Goal: Transaction & Acquisition: Purchase product/service

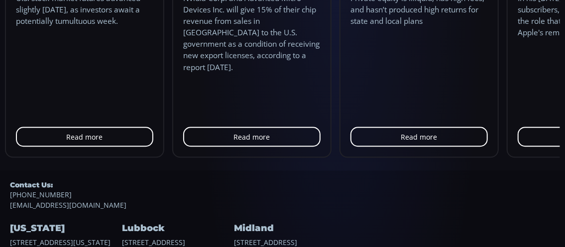
scroll to position [1152, 0]
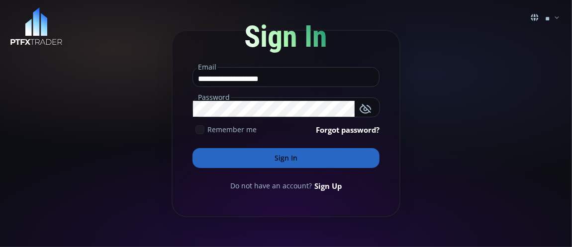
click at [290, 162] on button "Sign In" at bounding box center [285, 158] width 187 height 20
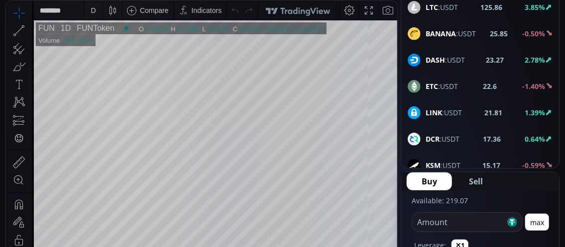
scroll to position [149, 0]
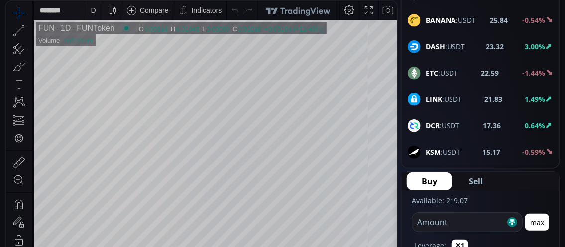
click at [433, 228] on input "number" at bounding box center [458, 222] width 93 height 19
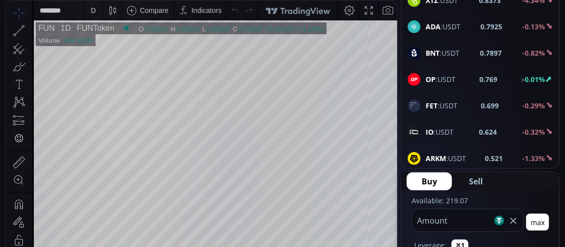
scroll to position [647, 0]
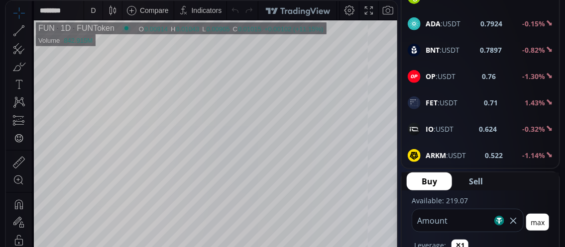
type input "***"
click at [481, 71] on b "0.76" at bounding box center [488, 76] width 14 height 10
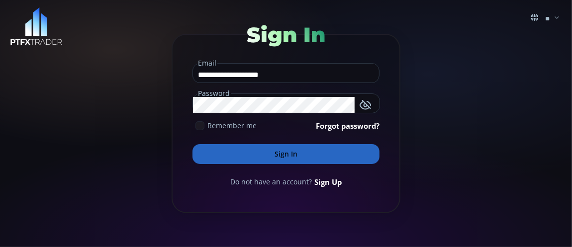
click at [282, 154] on button "Sign In" at bounding box center [285, 154] width 187 height 20
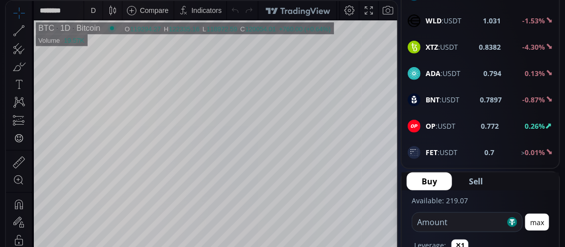
scroll to position [647, 0]
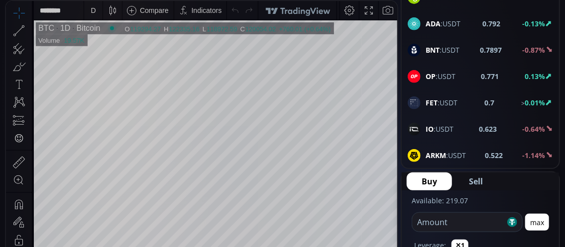
click at [440, 71] on span "OP :USDT" at bounding box center [440, 76] width 30 height 10
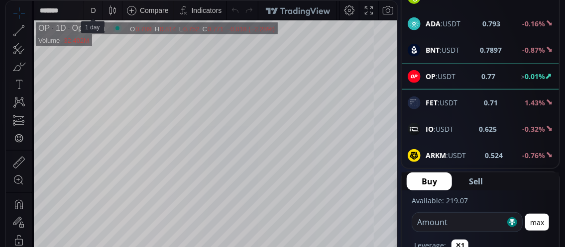
click at [90, 6] on div "D" at bounding box center [93, 10] width 8 height 19
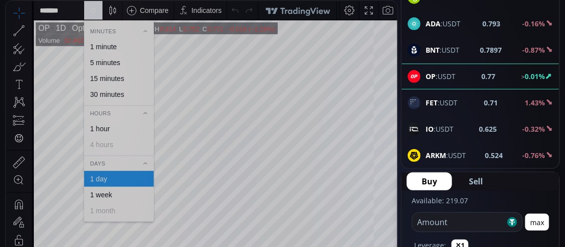
click at [100, 44] on div "1 minute" at bounding box center [103, 47] width 27 height 8
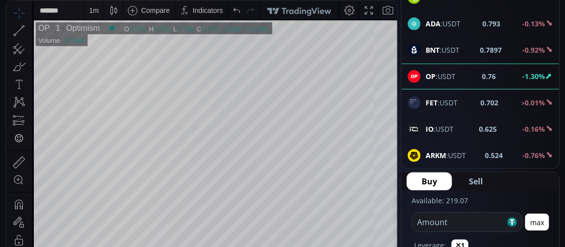
click at [447, 222] on input "number" at bounding box center [458, 222] width 93 height 19
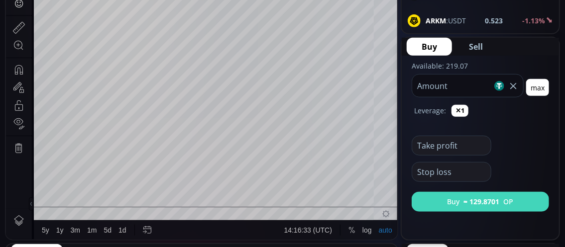
scroll to position [348, 0]
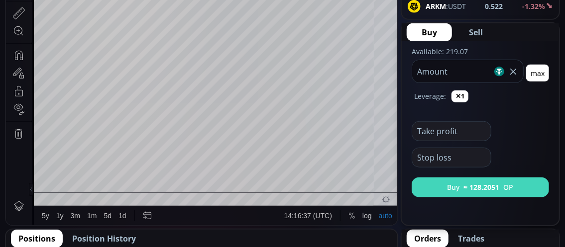
type input "***"
click at [439, 186] on button "Buy ≈ 128.2051 OP" at bounding box center [479, 188] width 137 height 20
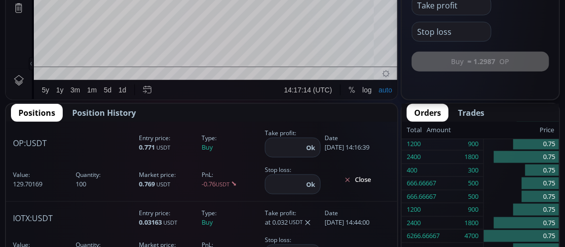
scroll to position [497, 0]
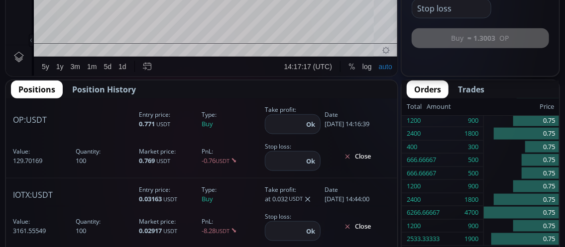
click at [282, 125] on input "number" at bounding box center [284, 124] width 38 height 19
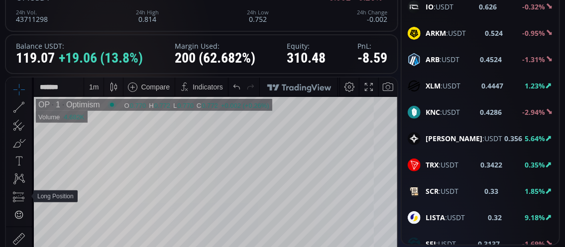
scroll to position [99, 0]
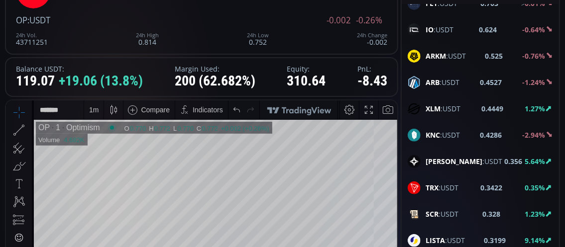
click at [95, 109] on div "1 m" at bounding box center [93, 109] width 9 height 8
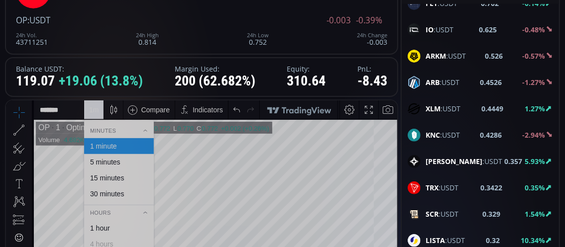
click at [102, 180] on div "15 minutes" at bounding box center [107, 178] width 34 height 8
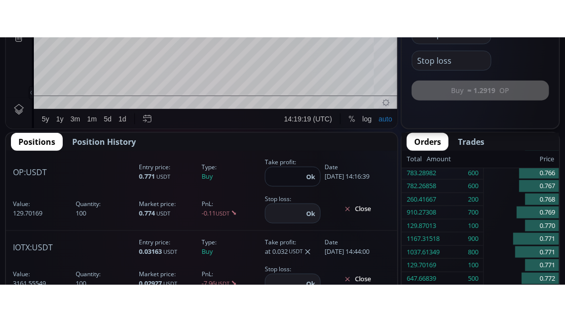
scroll to position [497, 0]
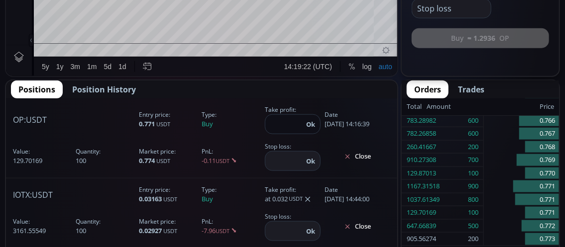
drag, startPoint x: 291, startPoint y: 124, endPoint x: 281, endPoint y: 128, distance: 10.9
click at [281, 128] on input "*****" at bounding box center [284, 124] width 38 height 19
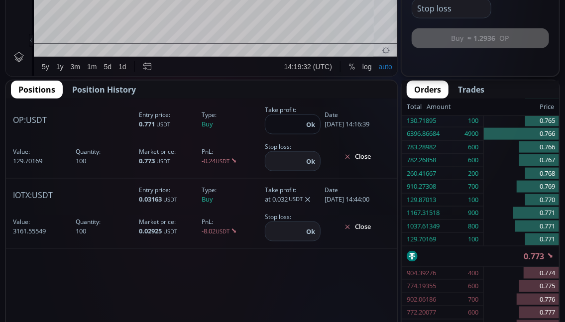
type input "****"
click at [314, 120] on button "Ok" at bounding box center [310, 124] width 15 height 11
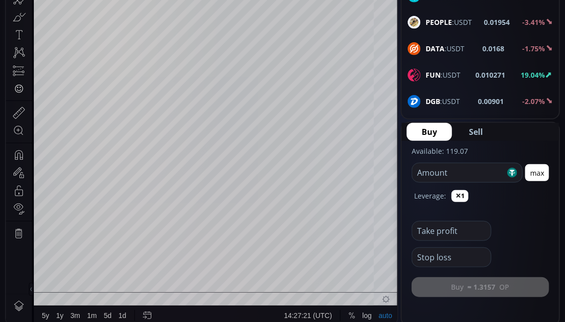
scroll to position [1244, 0]
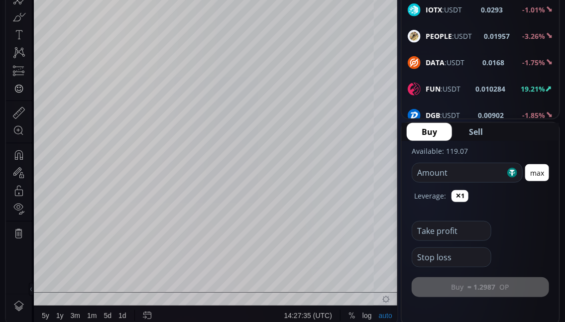
click at [425, 84] on b "FUN" at bounding box center [432, 88] width 15 height 9
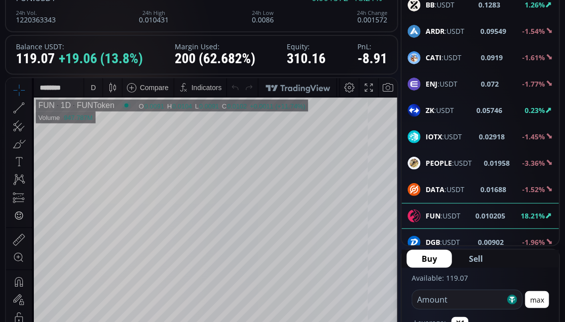
scroll to position [99, 0]
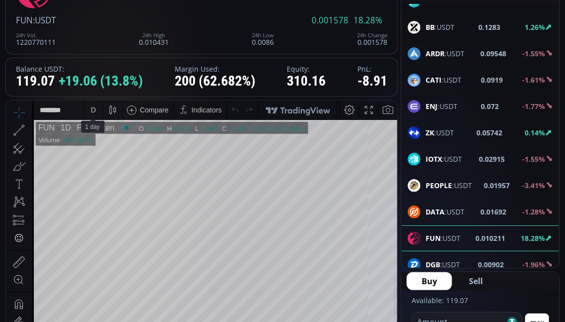
click at [94, 111] on div "D" at bounding box center [93, 109] width 5 height 8
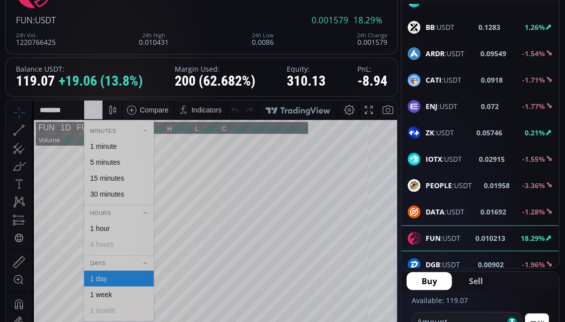
click at [100, 145] on div "1 minute" at bounding box center [103, 146] width 27 height 8
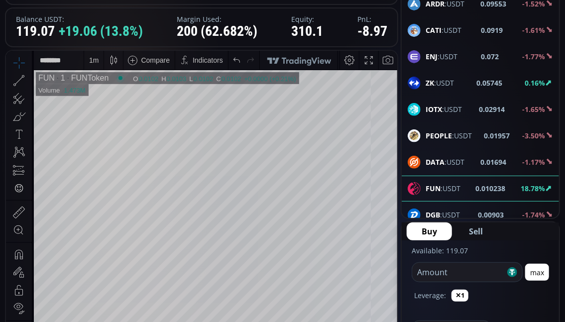
scroll to position [199, 0]
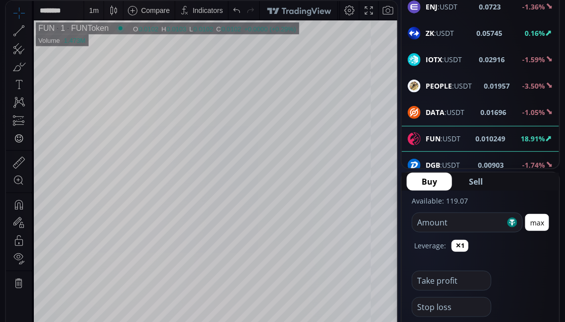
click at [442, 223] on input "number" at bounding box center [458, 222] width 93 height 19
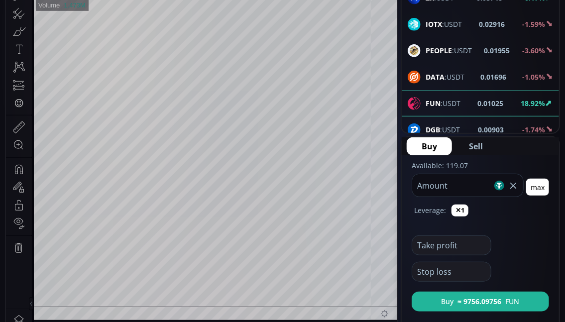
scroll to position [249, 0]
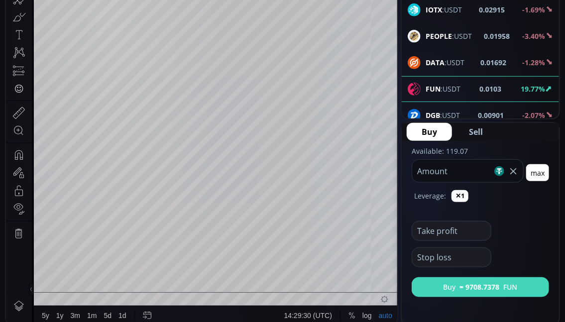
type input "***"
click at [462, 247] on button "Buy ≈ 9708.7378 FUN" at bounding box center [479, 287] width 137 height 20
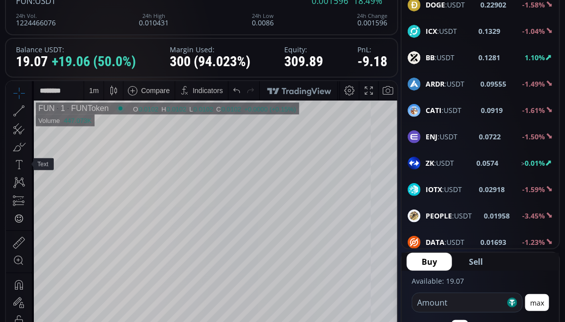
scroll to position [50, 0]
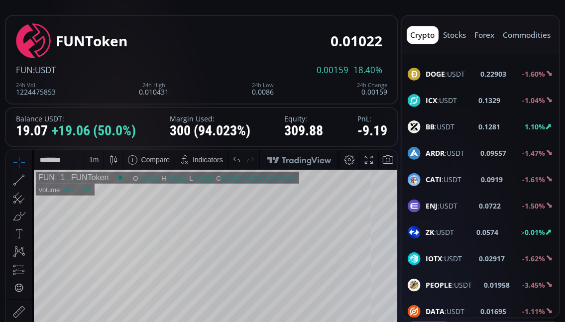
click at [92, 159] on div "1 m" at bounding box center [93, 159] width 9 height 8
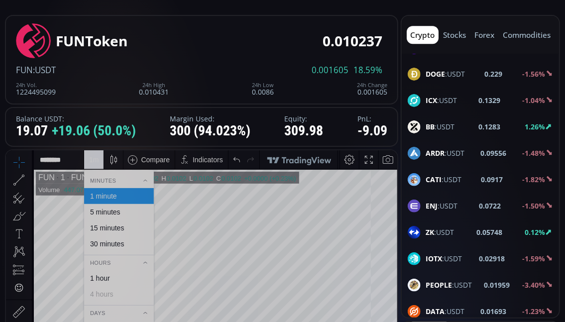
click at [112, 228] on div "15 minutes" at bounding box center [107, 227] width 34 height 8
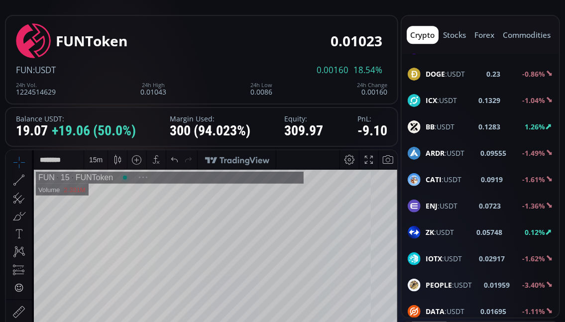
scroll to position [133, 0]
click at [96, 160] on div "15 m" at bounding box center [95, 159] width 13 height 8
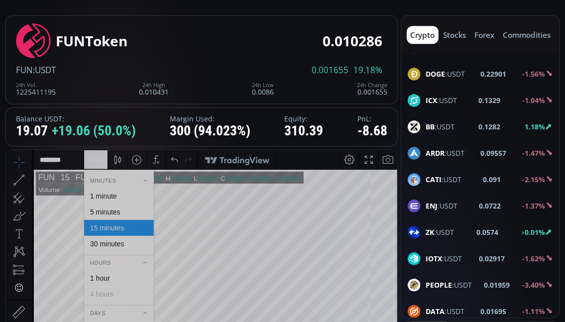
click at [115, 240] on div "30 minutes" at bounding box center [107, 243] width 34 height 8
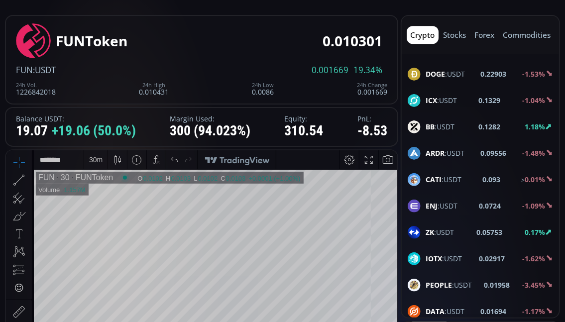
click at [95, 162] on div "30 m" at bounding box center [95, 159] width 13 height 8
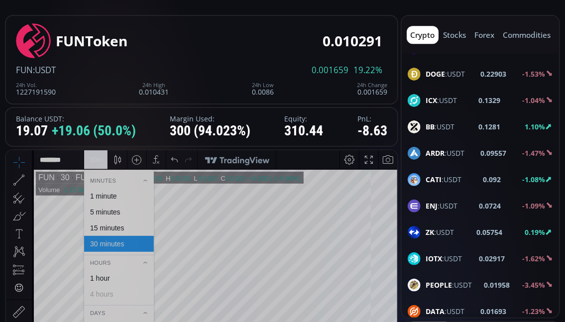
click at [101, 247] on div "1 hour" at bounding box center [100, 278] width 20 height 8
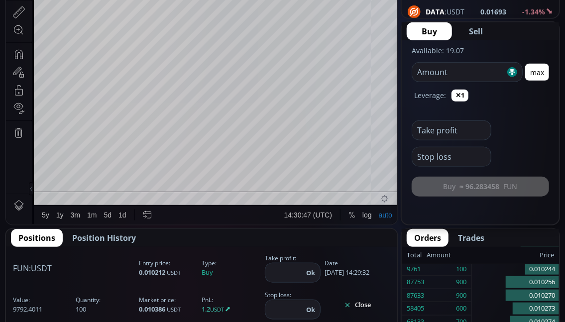
scroll to position [398, 0]
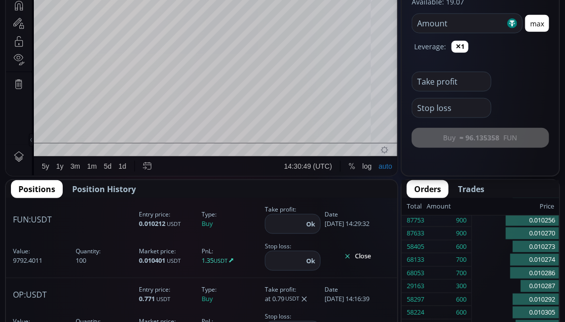
click at [284, 227] on input "number" at bounding box center [284, 223] width 38 height 19
type input "******"
click at [364, 247] on button "Close" at bounding box center [357, 256] width 66 height 16
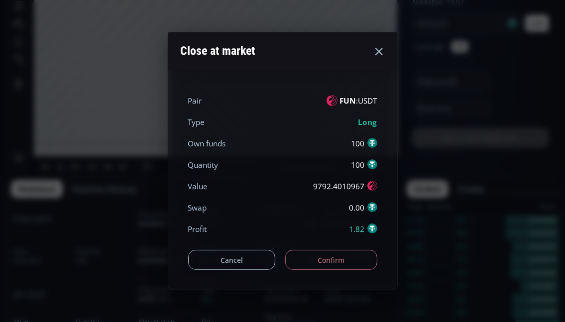
click at [352, 247] on button "Confirm" at bounding box center [331, 260] width 92 height 20
click at [372, 54] on div "Close at market" at bounding box center [282, 51] width 229 height 38
click at [380, 51] on icon at bounding box center [379, 51] width 12 height 12
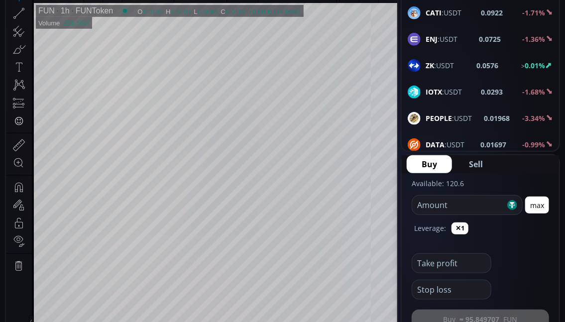
scroll to position [348, 0]
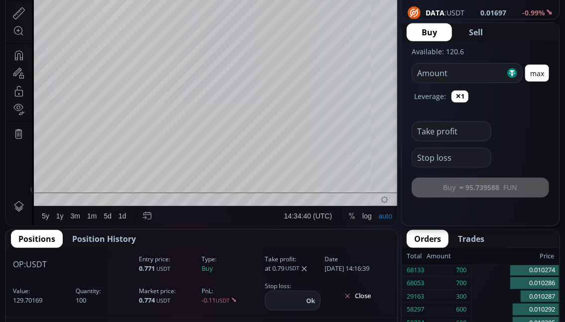
click at [92, 237] on span "Position History" at bounding box center [104, 239] width 64 height 12
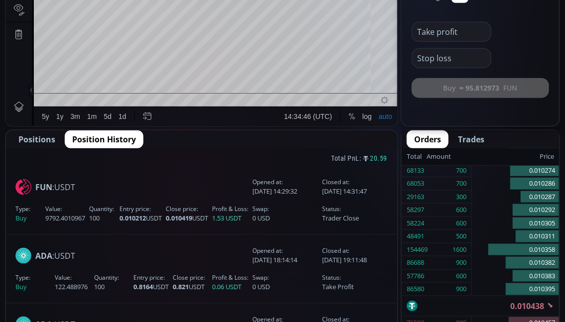
scroll to position [50, 0]
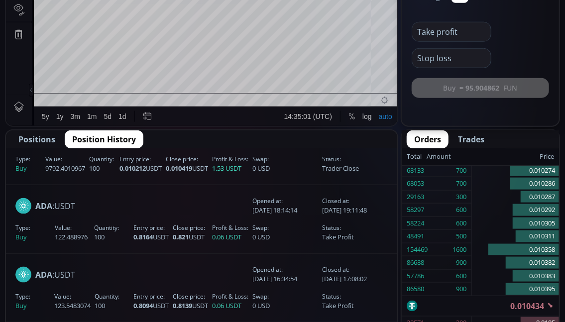
click at [45, 138] on span "Positions" at bounding box center [36, 139] width 37 height 12
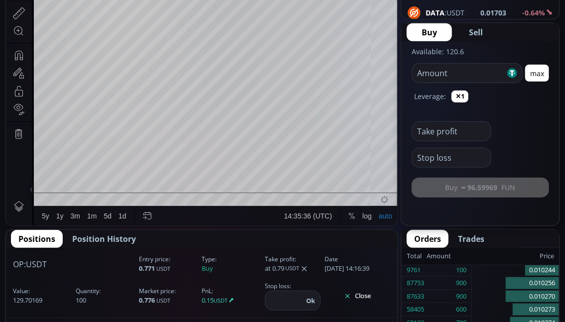
scroll to position [298, 0]
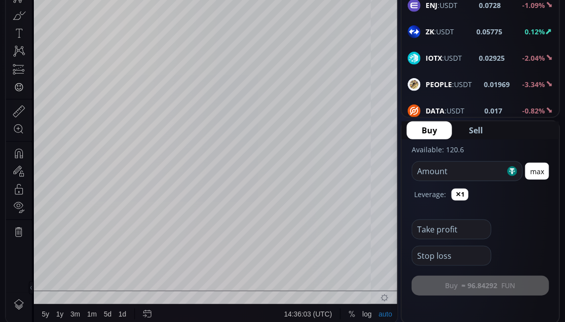
scroll to position [199, 0]
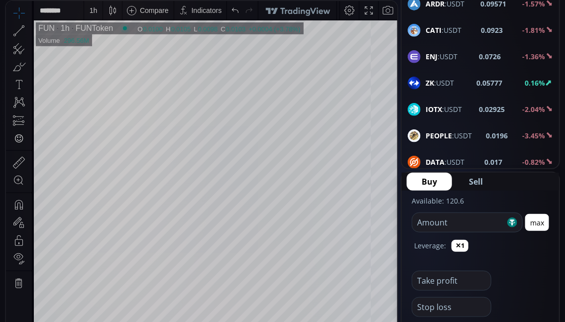
click at [421, 225] on input "number" at bounding box center [458, 222] width 93 height 19
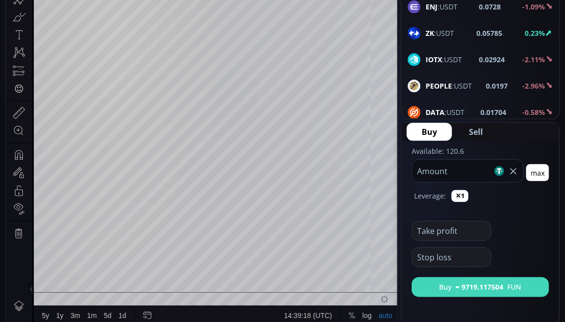
type input "***"
click at [436, 286] on button "Buy ≈ 9719.117504 FUN" at bounding box center [479, 287] width 137 height 20
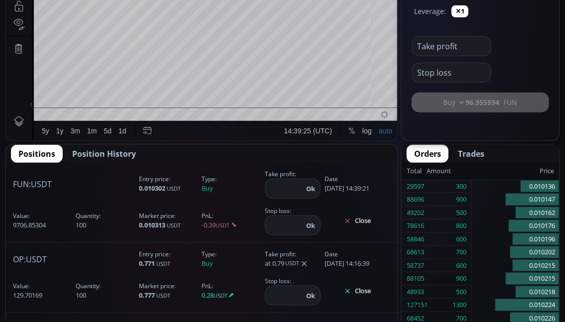
scroll to position [448, 0]
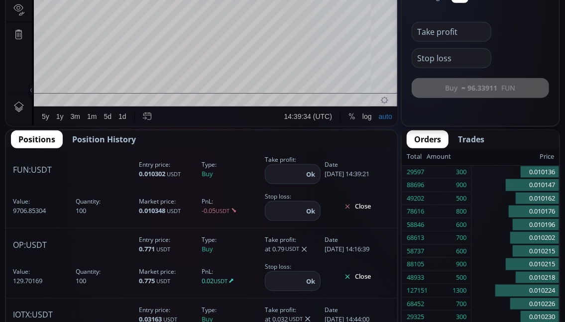
click at [271, 172] on input "number" at bounding box center [284, 174] width 38 height 19
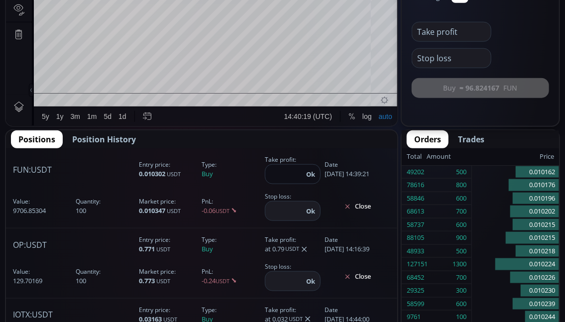
type input "******"
click at [311, 175] on button "Ok" at bounding box center [310, 174] width 15 height 11
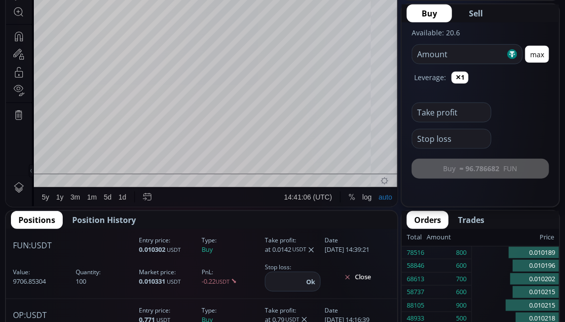
scroll to position [398, 0]
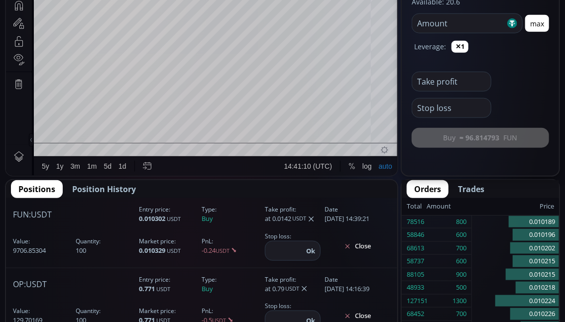
click at [312, 217] on icon at bounding box center [311, 219] width 8 height 8
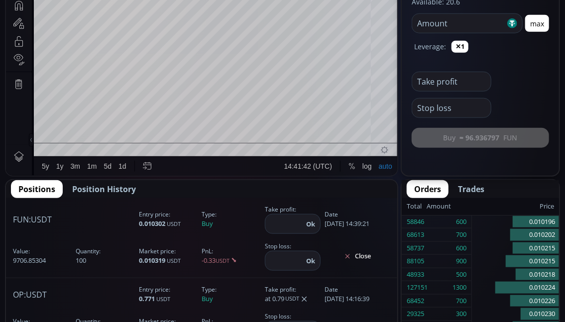
click at [269, 222] on input "number" at bounding box center [284, 223] width 38 height 19
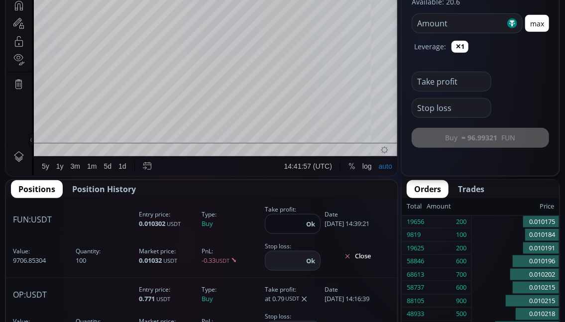
type input "******"
click at [308, 222] on button "Ok" at bounding box center [310, 223] width 15 height 11
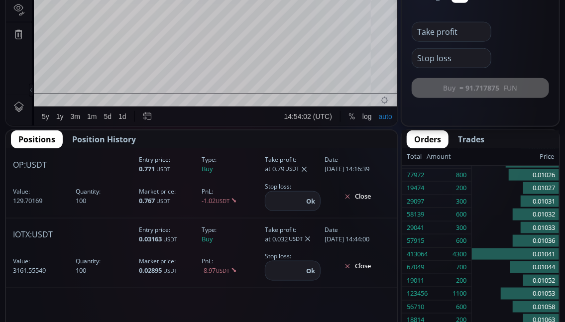
scroll to position [1246, 0]
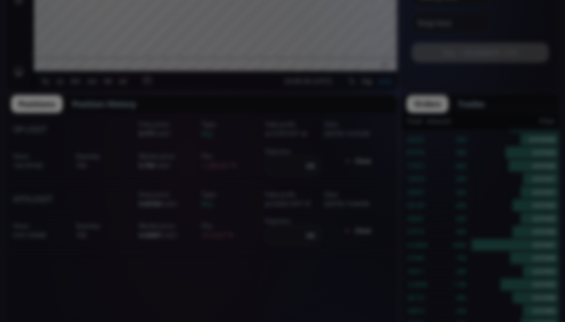
scroll to position [497, 0]
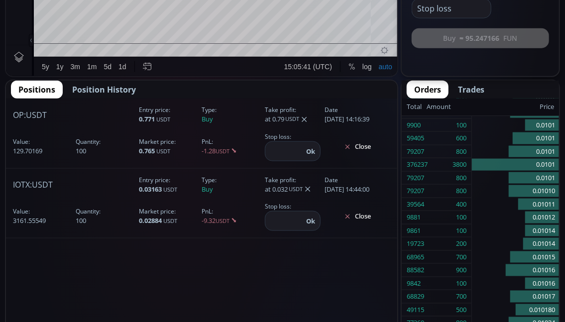
click at [103, 88] on span "Position History" at bounding box center [104, 90] width 64 height 12
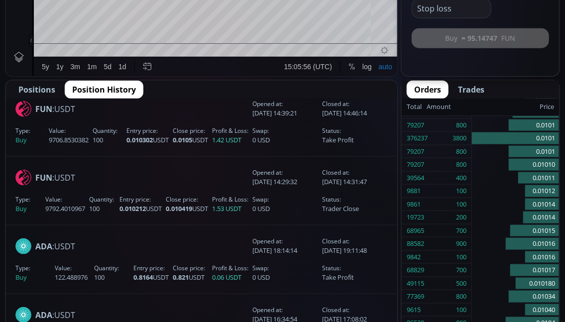
scroll to position [0, 0]
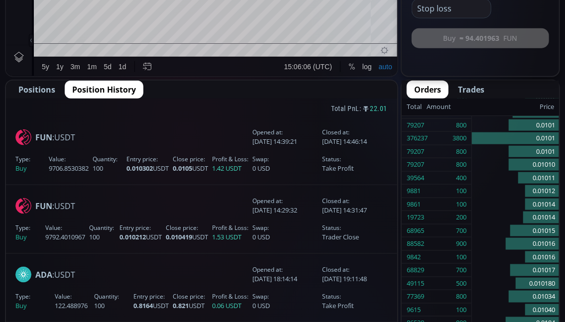
click at [38, 88] on span "Positions" at bounding box center [36, 90] width 37 height 12
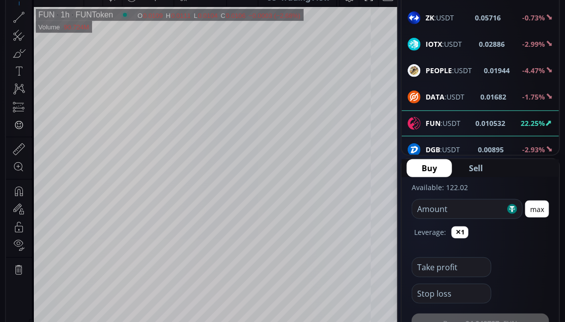
scroll to position [199, 0]
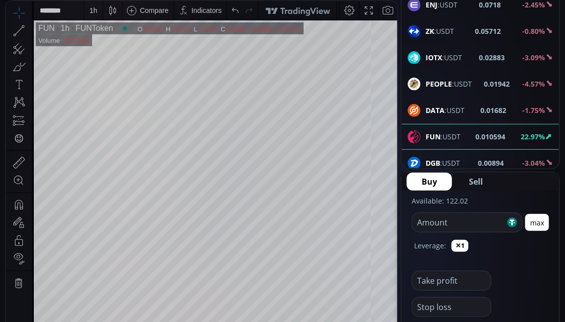
click at [426, 223] on input "number" at bounding box center [458, 222] width 93 height 19
type input "***"
click at [96, 12] on div "1 h" at bounding box center [94, 10] width 8 height 8
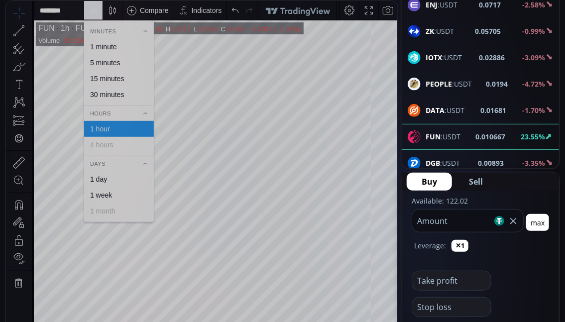
click at [101, 51] on div "1 minute" at bounding box center [119, 47] width 70 height 16
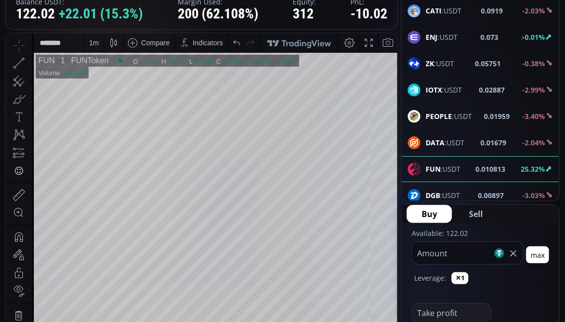
scroll to position [149, 0]
